Goal: Task Accomplishment & Management: Use online tool/utility

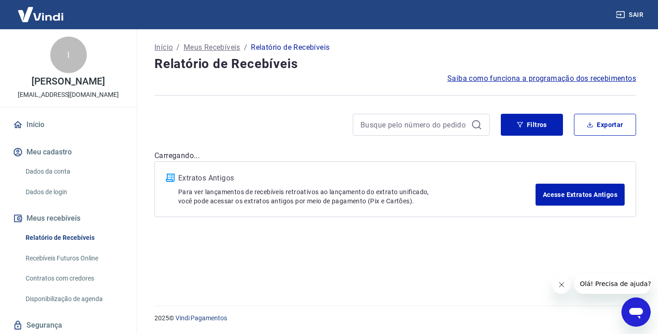
click at [95, 256] on link "Recebíveis Futuros Online" at bounding box center [74, 258] width 104 height 19
